Goal: Navigation & Orientation: Find specific page/section

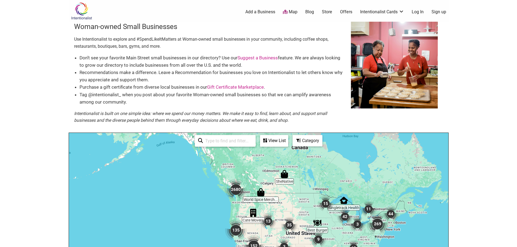
click at [236, 197] on img "2680" at bounding box center [236, 190] width 22 height 22
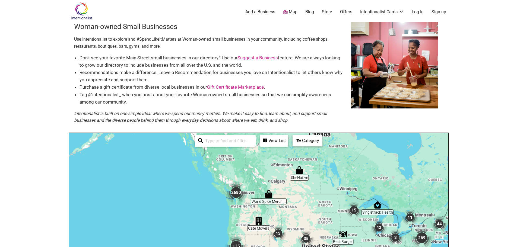
click at [236, 197] on img "2680" at bounding box center [236, 193] width 22 height 22
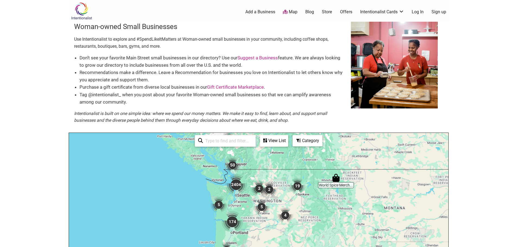
drag, startPoint x: 252, startPoint y: 229, endPoint x: 256, endPoint y: 185, distance: 43.9
click at [256, 186] on img "2" at bounding box center [259, 188] width 16 height 16
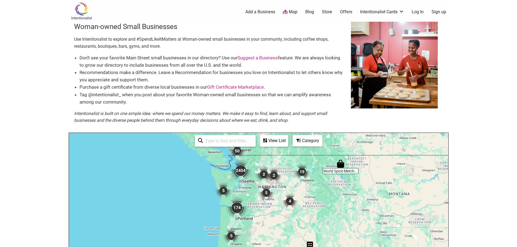
click at [245, 175] on img "2404" at bounding box center [241, 171] width 22 height 22
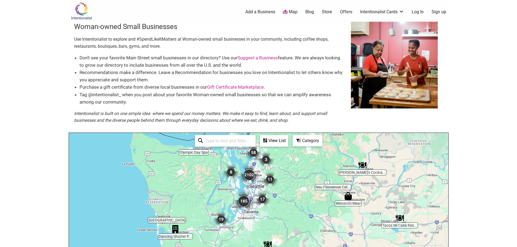
drag, startPoint x: 268, startPoint y: 222, endPoint x: 255, endPoint y: 171, distance: 52.2
click at [255, 171] on div "To navigate, press the arrow keys." at bounding box center [258, 238] width 379 height 211
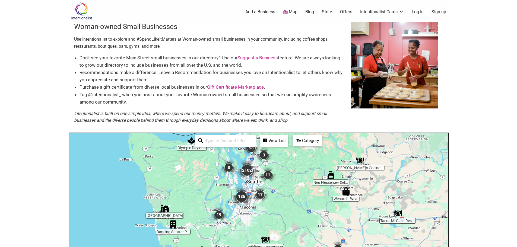
click at [254, 174] on img "2102" at bounding box center [247, 170] width 22 height 22
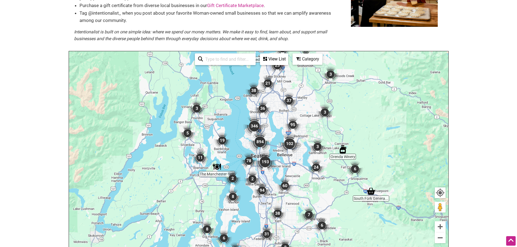
scroll to position [81, 0]
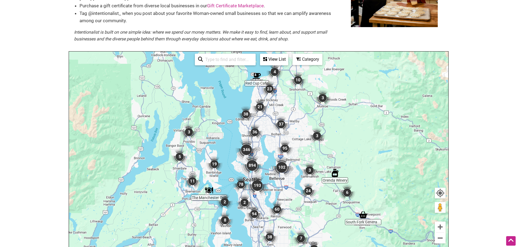
drag, startPoint x: 270, startPoint y: 112, endPoint x: 262, endPoint y: 136, distance: 25.4
click at [262, 136] on img "36" at bounding box center [255, 132] width 16 height 16
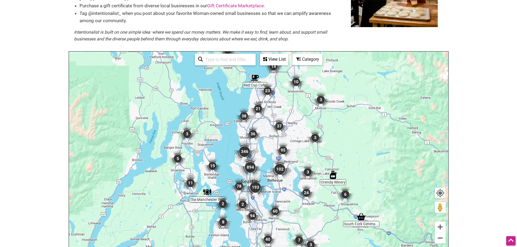
click at [248, 137] on img "36" at bounding box center [253, 134] width 16 height 16
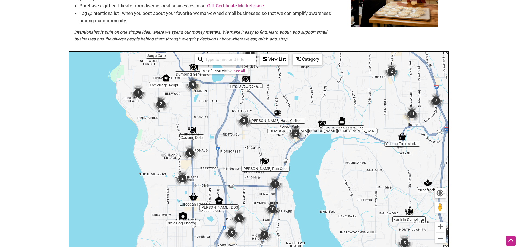
click at [245, 119] on img "3" at bounding box center [244, 121] width 16 height 16
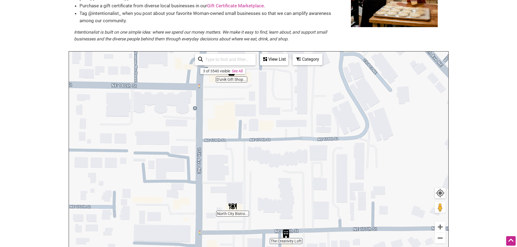
click at [286, 232] on img "The Creativity Loft" at bounding box center [286, 234] width 8 height 8
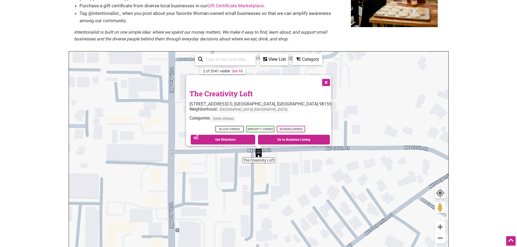
click at [252, 90] on link "The Creativity Loft" at bounding box center [220, 93] width 63 height 9
click at [242, 91] on link "The Creativity Loft" at bounding box center [220, 93] width 63 height 9
click at [165, 139] on div "To navigate, press the arrow keys. The Creativity Loft [STREET_ADDRESS] D, [GEO…" at bounding box center [258, 157] width 379 height 211
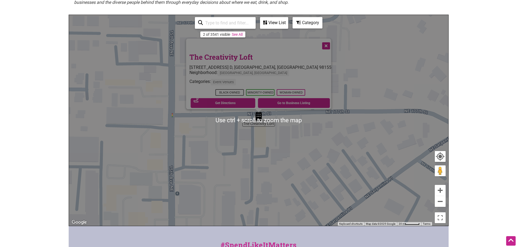
scroll to position [108, 0]
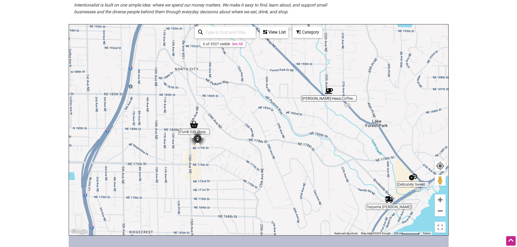
click at [411, 179] on img "Delicately Sweet Confections" at bounding box center [413, 177] width 8 height 8
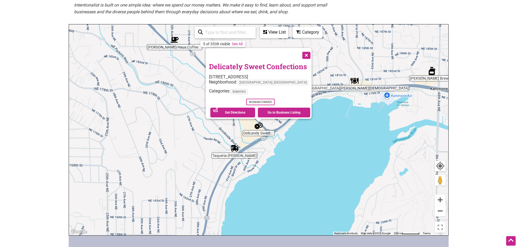
click at [283, 63] on link "Delicately Sweet Confections" at bounding box center [258, 66] width 98 height 9
click at [306, 52] on button "Close" at bounding box center [306, 55] width 14 height 14
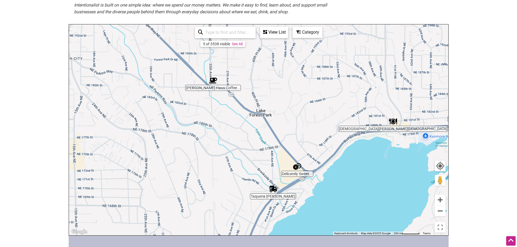
drag, startPoint x: 281, startPoint y: 79, endPoint x: 327, endPoint y: 124, distance: 64.1
click at [327, 124] on div "To navigate, press the arrow keys." at bounding box center [258, 129] width 379 height 211
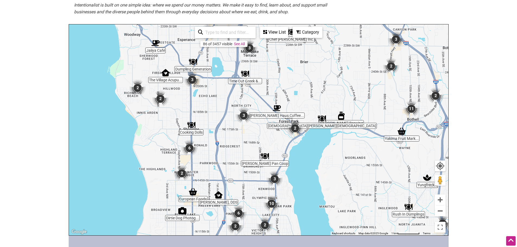
click at [135, 87] on img "2" at bounding box center [137, 88] width 16 height 16
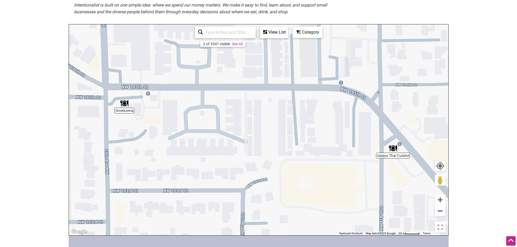
click at [124, 103] on img "Streetzeria" at bounding box center [124, 103] width 8 height 8
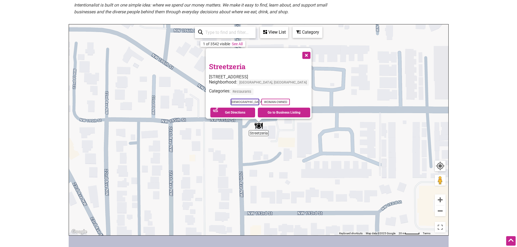
click at [234, 62] on link "Streetzeria" at bounding box center [227, 66] width 37 height 9
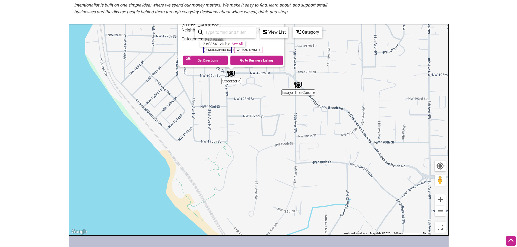
drag, startPoint x: 356, startPoint y: 162, endPoint x: 270, endPoint y: 106, distance: 103.3
click at [270, 106] on div "To navigate, press the arrow keys. [GEOGRAPHIC_DATA] [STREET_ADDRESS] Neighborh…" at bounding box center [258, 129] width 379 height 211
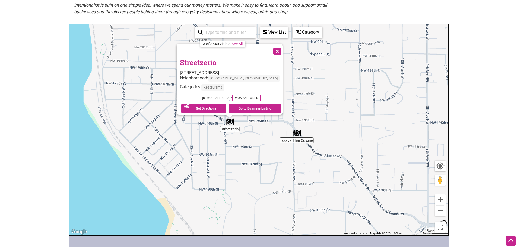
click at [270, 47] on button "Close" at bounding box center [277, 51] width 14 height 14
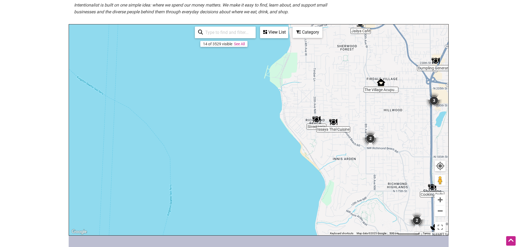
click at [369, 140] on img "2" at bounding box center [370, 138] width 16 height 16
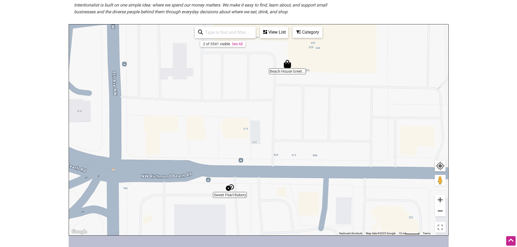
click at [230, 187] on img "Sweet Pearl Bakery" at bounding box center [230, 188] width 8 height 8
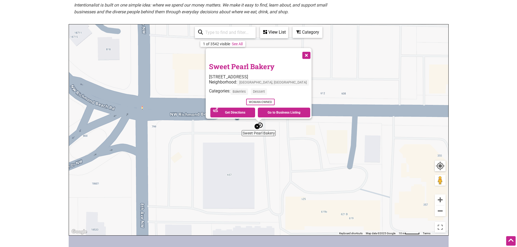
click at [304, 52] on button "Close" at bounding box center [306, 55] width 14 height 14
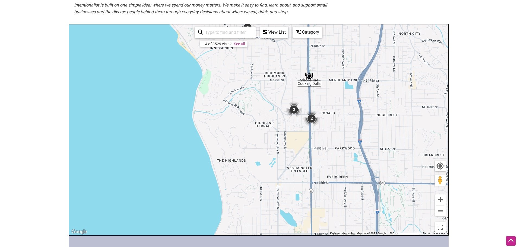
drag, startPoint x: 327, startPoint y: 157, endPoint x: 268, endPoint y: 82, distance: 95.6
click at [268, 82] on div "To navigate, press the arrow keys." at bounding box center [258, 129] width 379 height 211
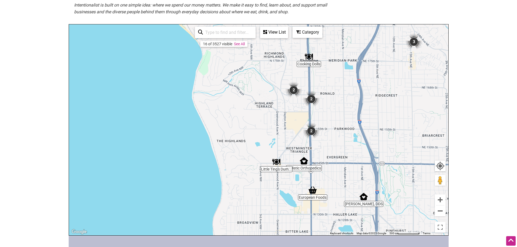
drag, startPoint x: 289, startPoint y: 148, endPoint x: 285, endPoint y: 91, distance: 57.4
click at [285, 91] on div "To navigate, press the arrow keys." at bounding box center [258, 129] width 379 height 211
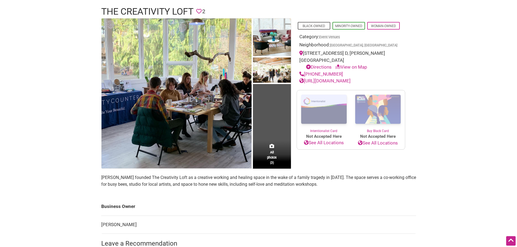
scroll to position [27, 0]
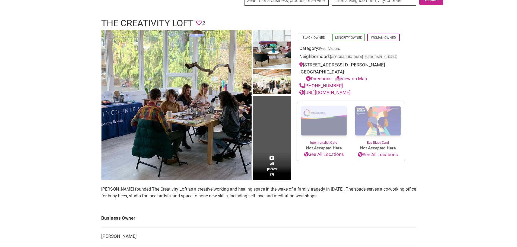
click at [344, 90] on link "[URL][DOMAIN_NAME]" at bounding box center [324, 92] width 51 height 5
